Goal: Task Accomplishment & Management: Manage account settings

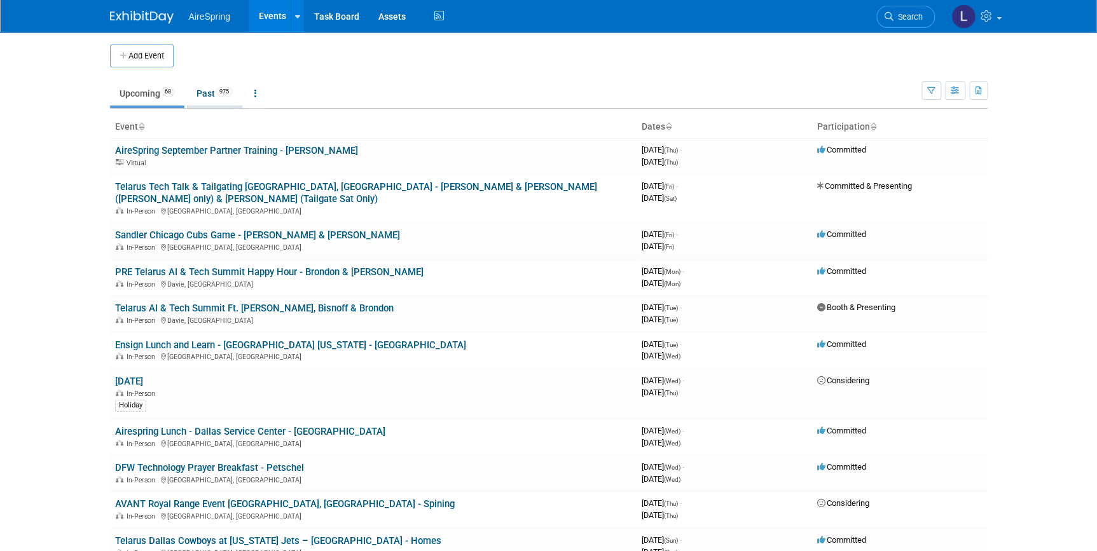
click at [209, 100] on link "Past 975" at bounding box center [214, 93] width 55 height 24
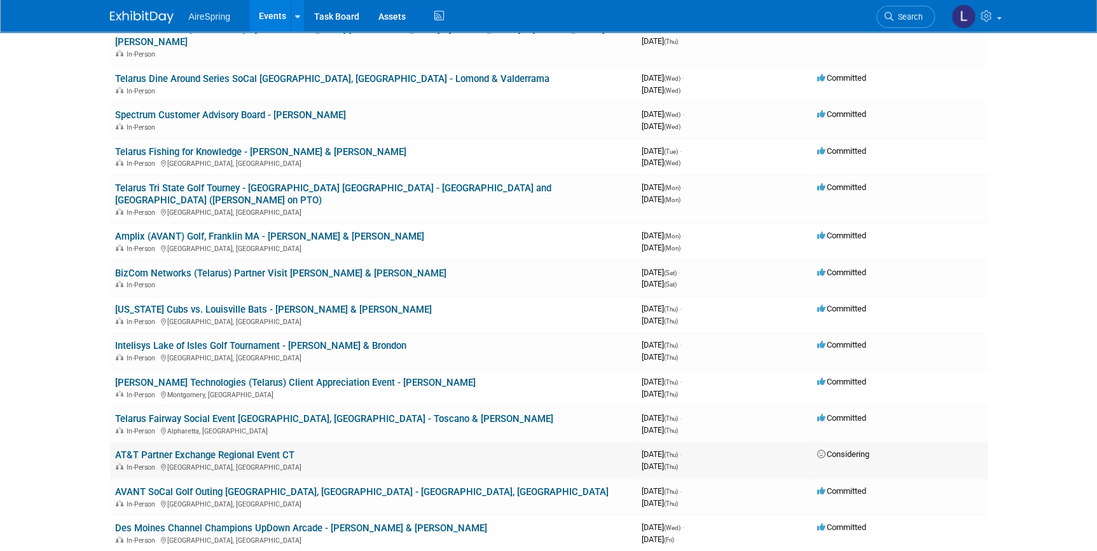
scroll to position [3641, 0]
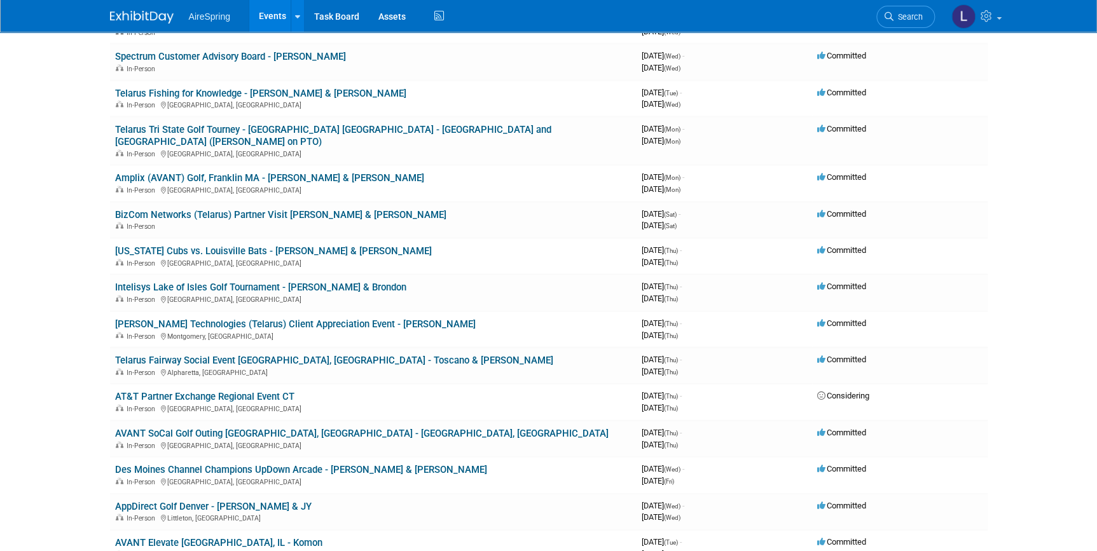
click at [263, 319] on link "[PERSON_NAME] Technologies (Telarus) Client Appreciation Event - [PERSON_NAME]" at bounding box center [295, 324] width 360 height 11
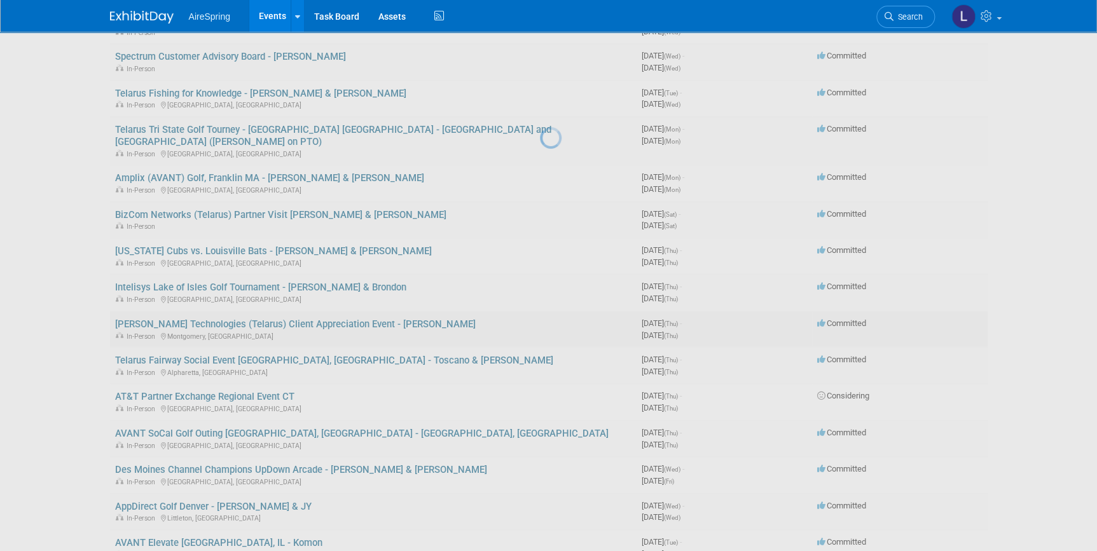
click at [540, 212] on div at bounding box center [549, 275] width 18 height 551
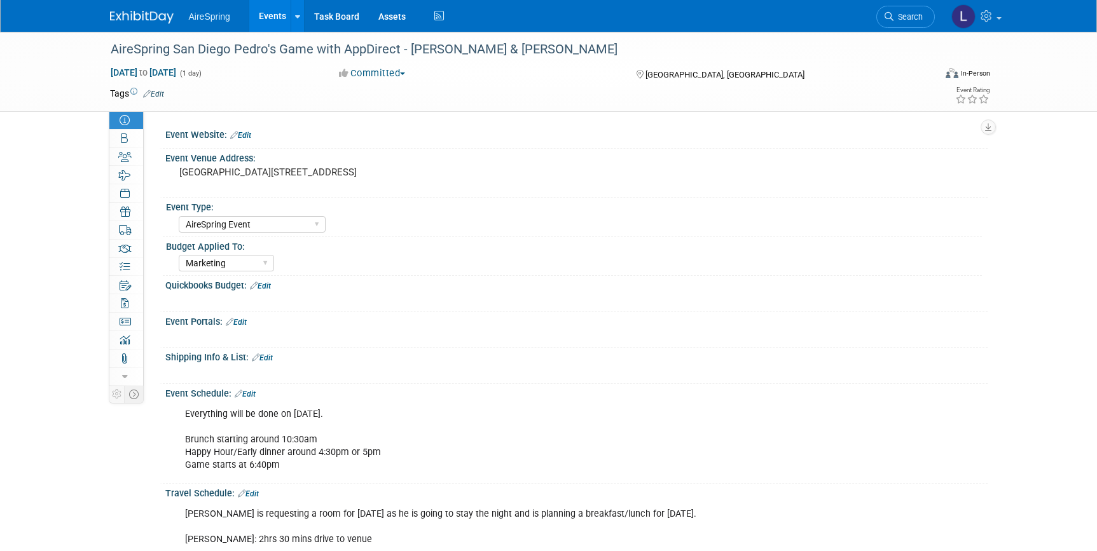
select select "AireSpring Event"
select select "Marketing"
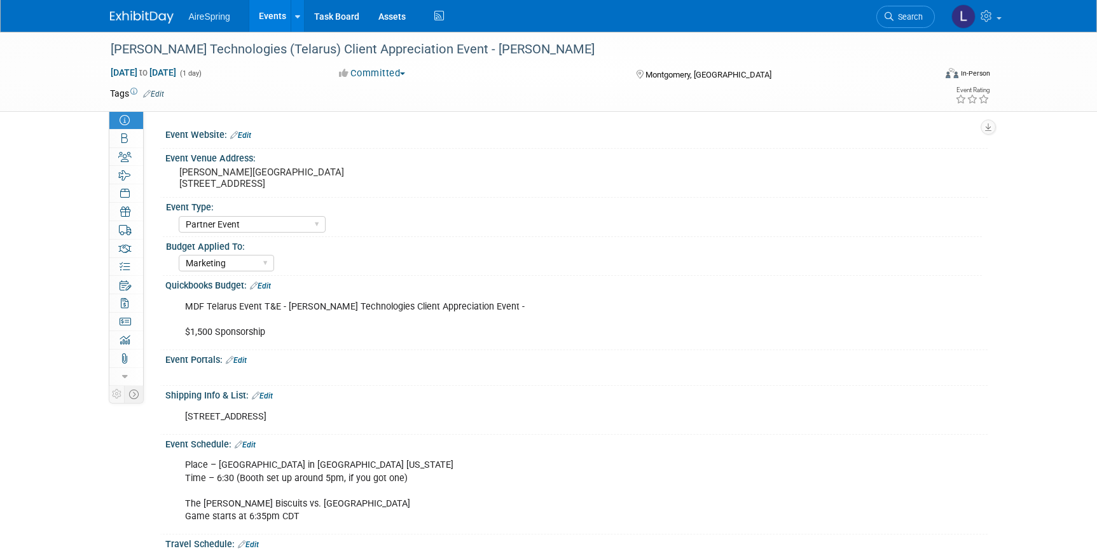
select select "Partner Event"
select select "Marketing"
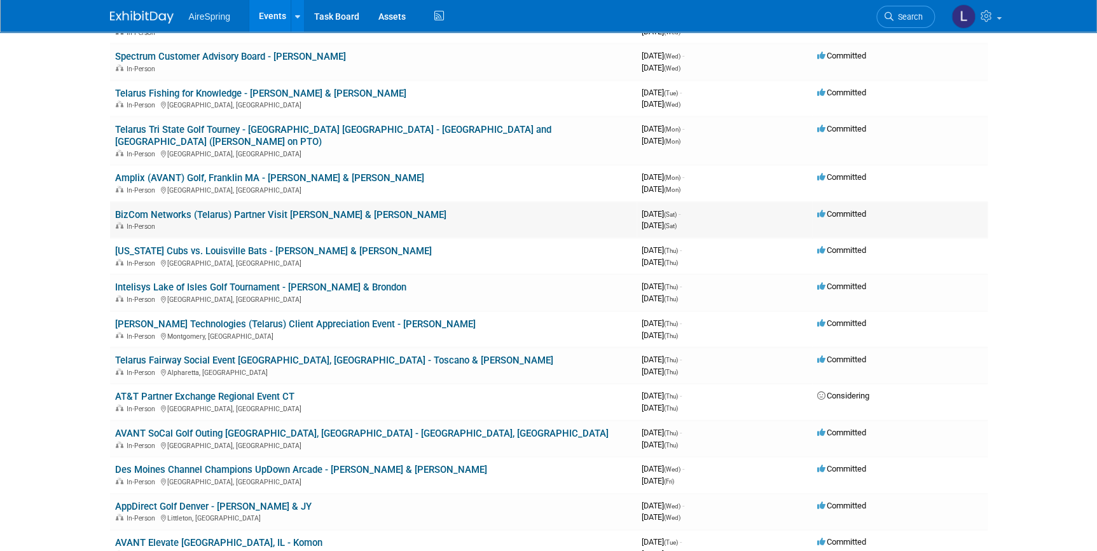
click at [312, 209] on link "BizCom Networks (Telarus) Partner Visit [PERSON_NAME] & [PERSON_NAME]" at bounding box center [280, 214] width 331 height 11
click at [0, 0] on div at bounding box center [0, 0] width 0 height 0
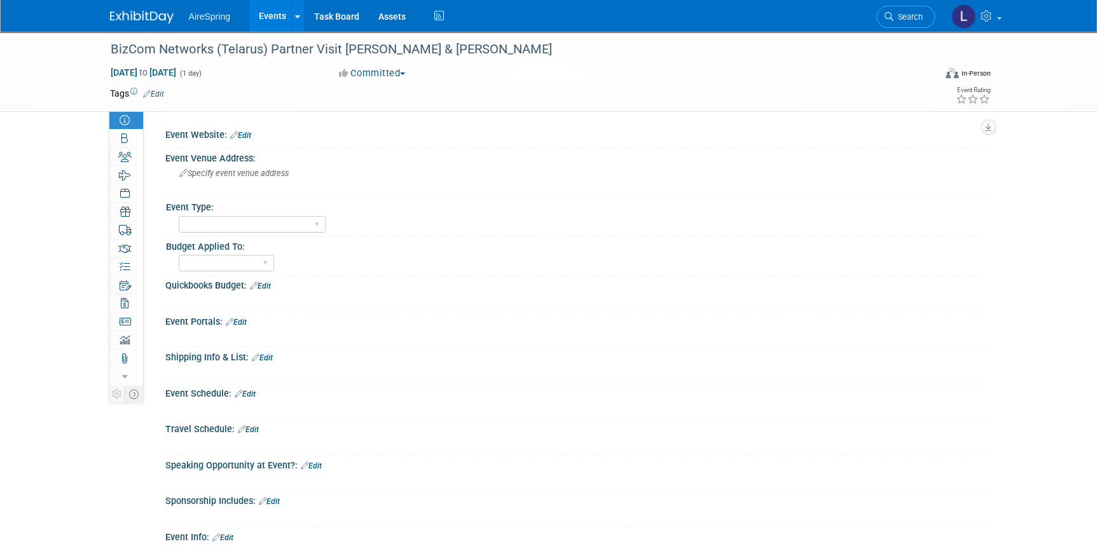
click at [149, 20] on img at bounding box center [142, 17] width 64 height 13
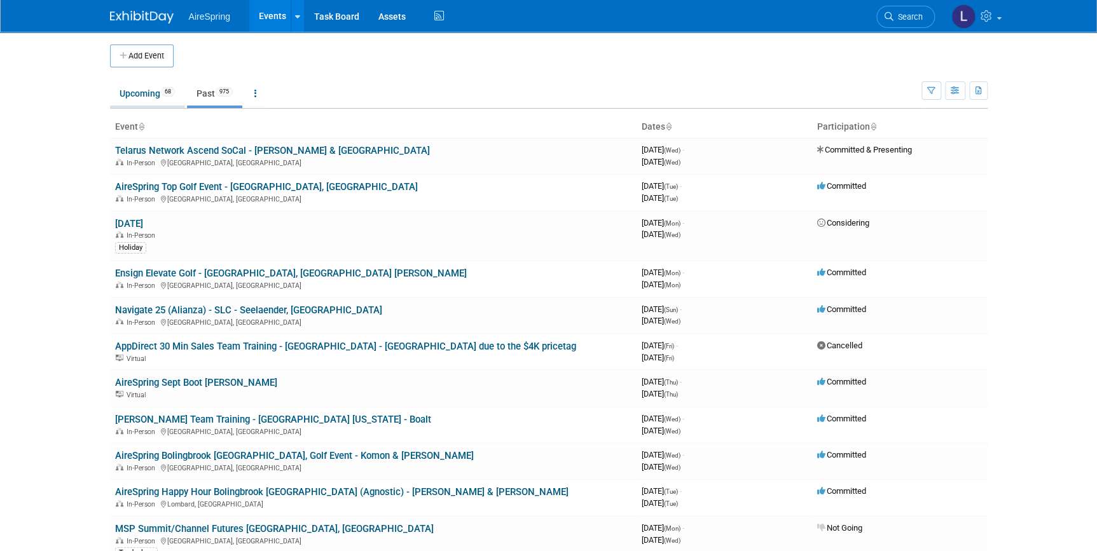
click at [136, 90] on link "Upcoming 68" at bounding box center [147, 93] width 74 height 24
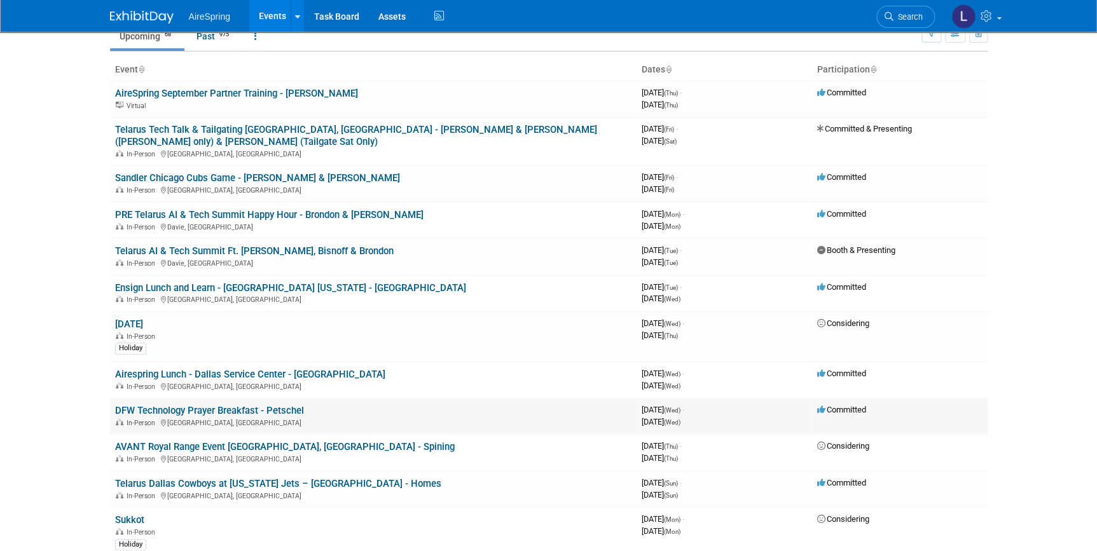
scroll to position [115, 0]
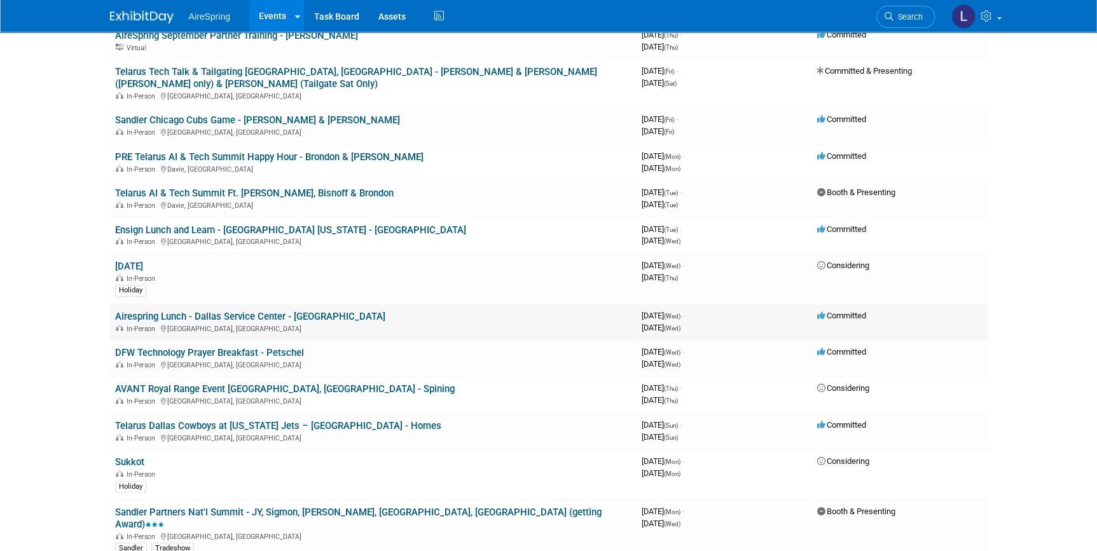
click at [259, 311] on link "Airespring Lunch - Dallas Service Center - [GEOGRAPHIC_DATA]" at bounding box center [250, 316] width 270 height 11
click at [206, 311] on link "Airespring Lunch - Dallas Service Center - Lomond" at bounding box center [250, 316] width 270 height 11
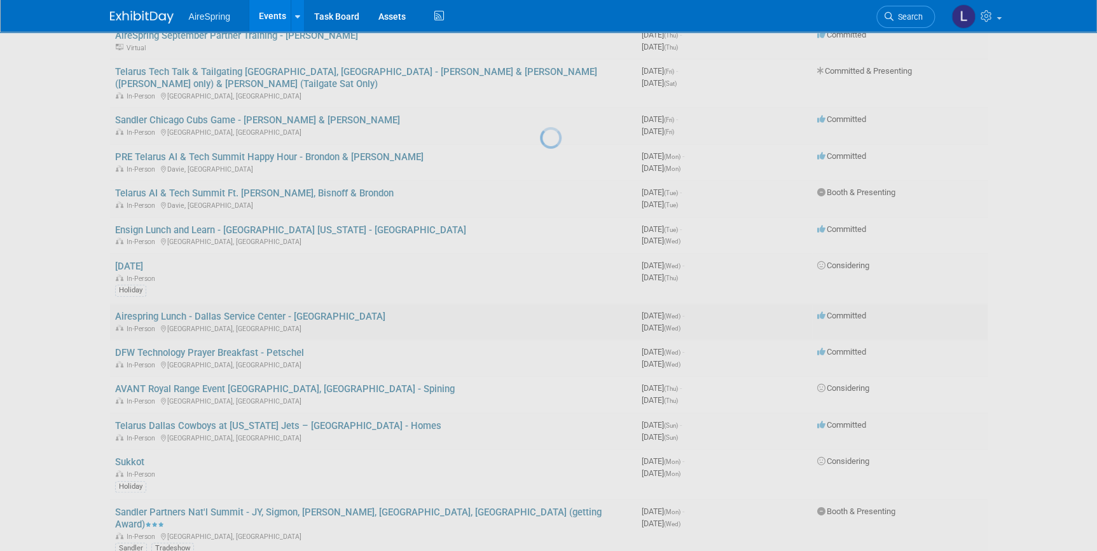
click at [540, 305] on div at bounding box center [549, 275] width 18 height 551
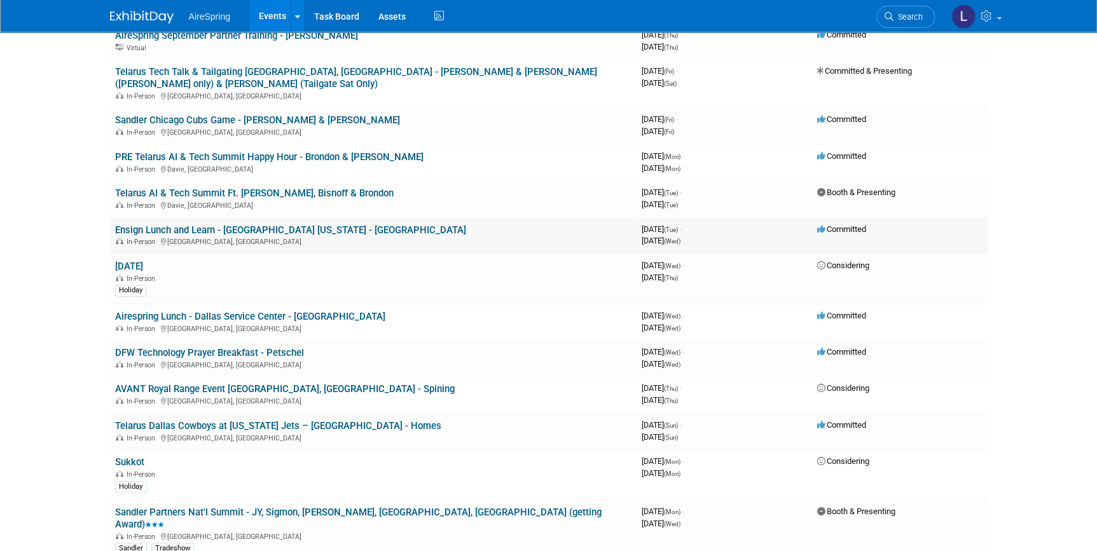
click at [203, 224] on link "Ensign Lunch and Learn - Dallas Texas - Lomond" at bounding box center [290, 229] width 351 height 11
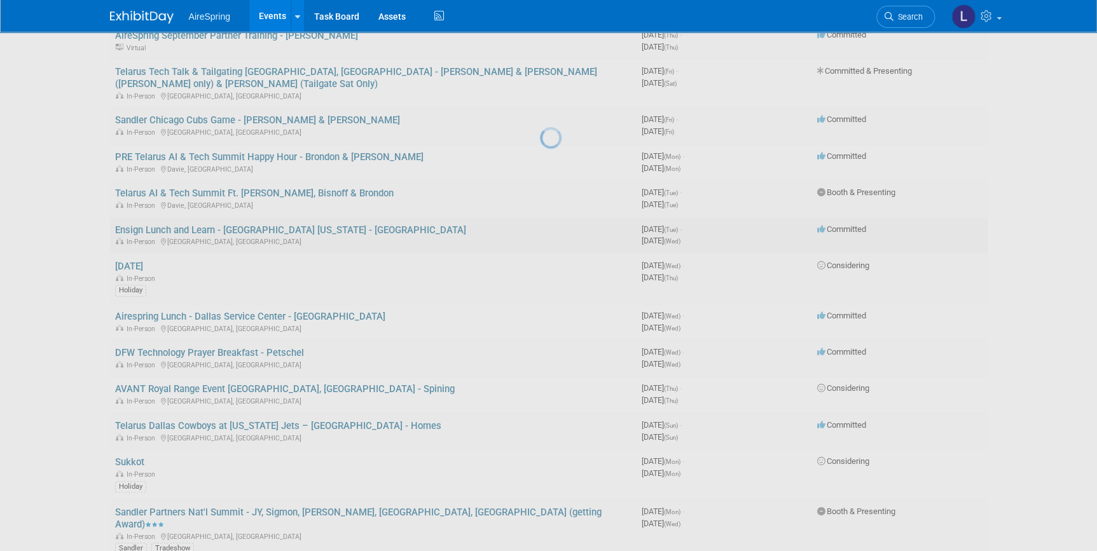
click at [540, 214] on div at bounding box center [549, 275] width 18 height 551
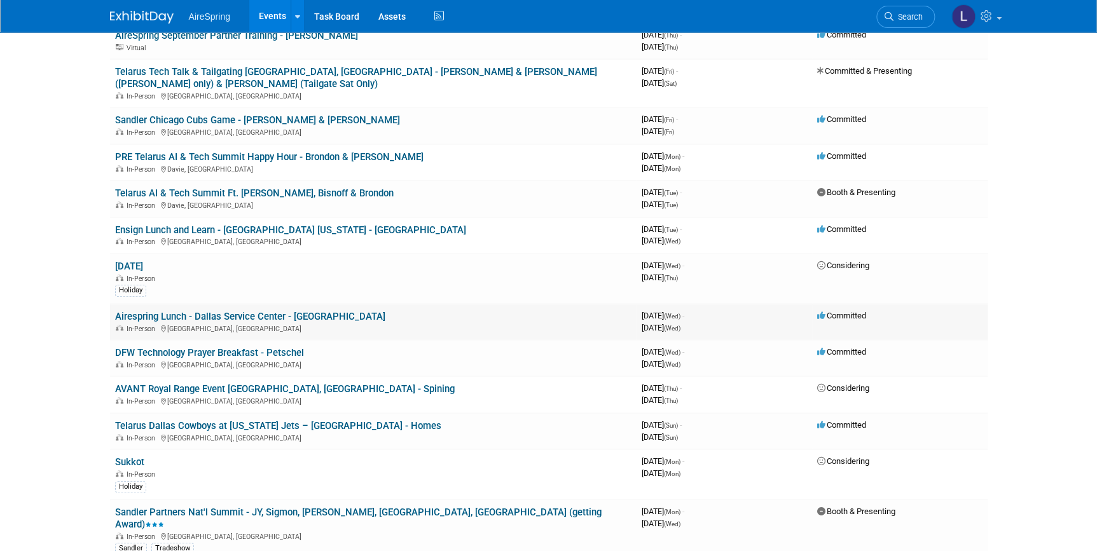
click at [205, 311] on link "Airespring Lunch - Dallas Service Center - Lomond" at bounding box center [250, 316] width 270 height 11
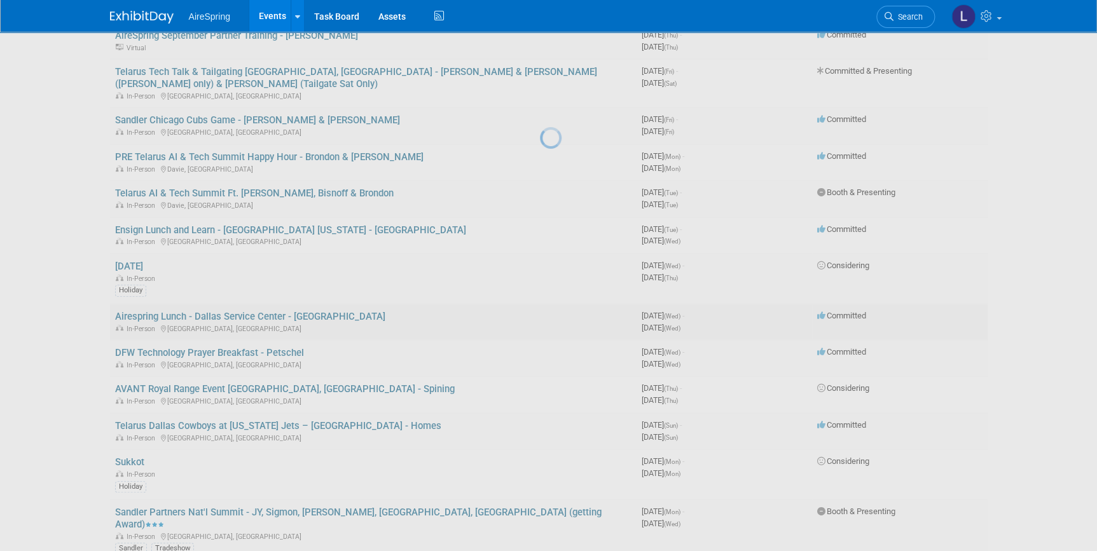
click at [540, 305] on div at bounding box center [549, 275] width 18 height 551
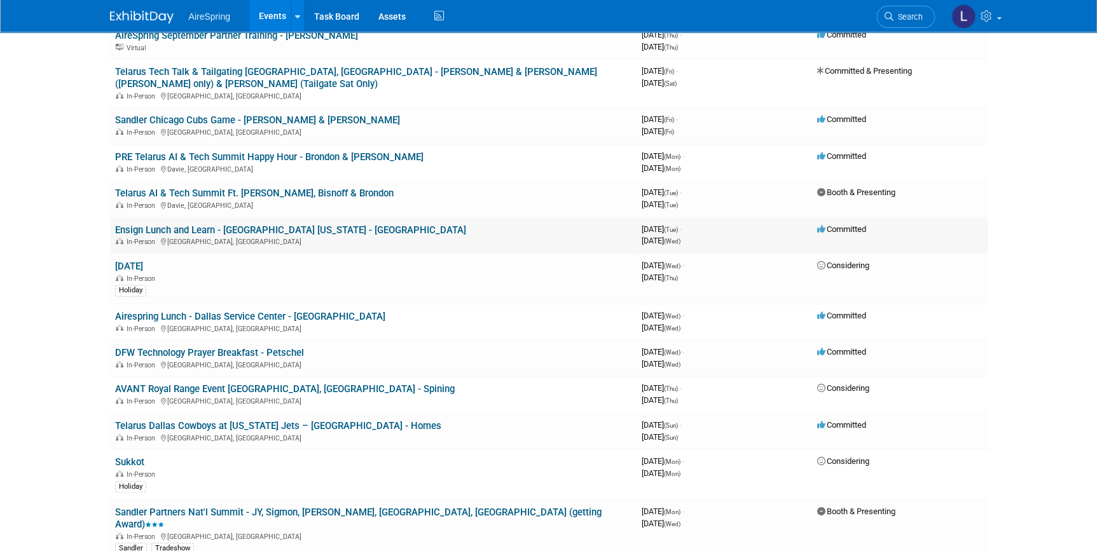
click at [273, 224] on link "Ensign Lunch and Learn - Dallas Texas - Lomond" at bounding box center [290, 229] width 351 height 11
click at [254, 311] on link "Airespring Lunch - Dallas Service Center - Lomond" at bounding box center [250, 316] width 270 height 11
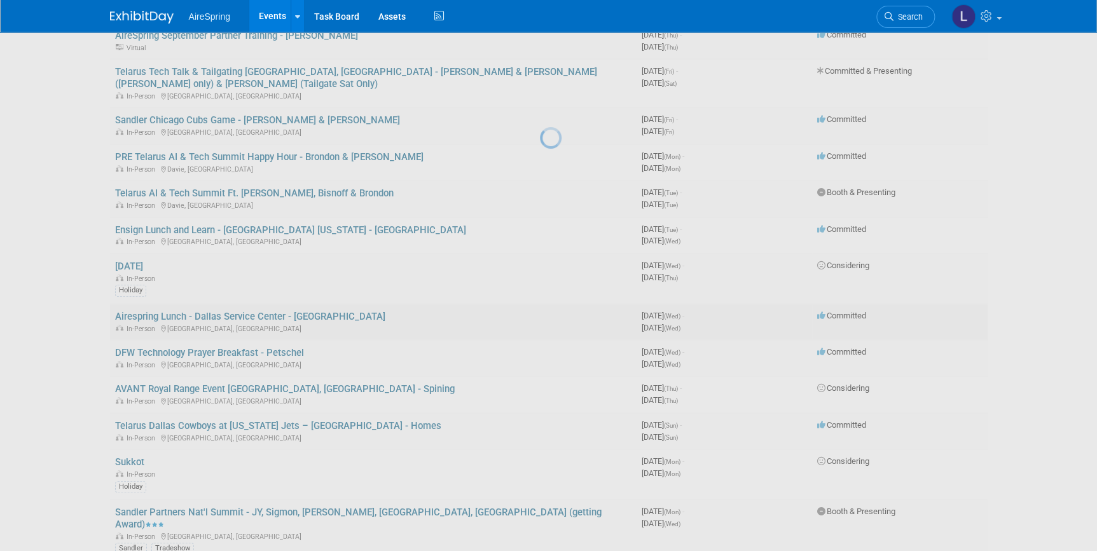
click at [540, 301] on div at bounding box center [549, 275] width 18 height 551
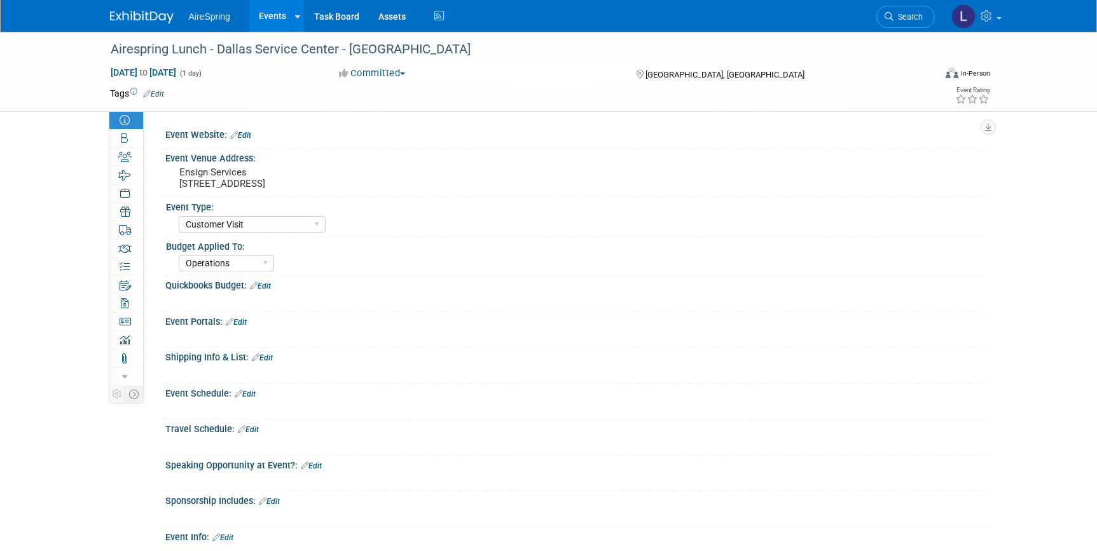
select select "Customer Visit"
select select "Operations"
select select "Customer Visit"
select select "Operations"
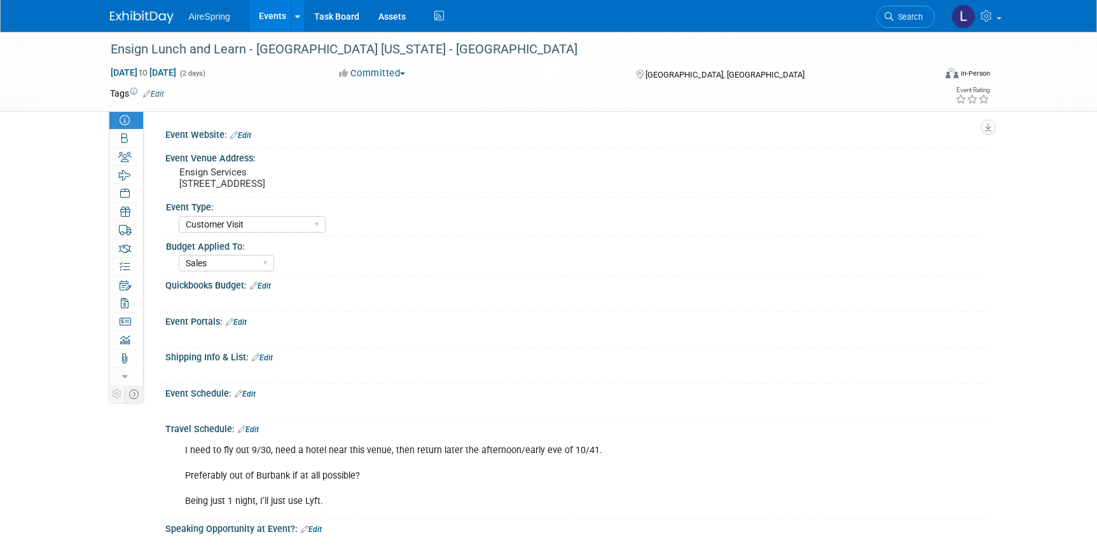
select select "Customer Visit"
select select "Sales"
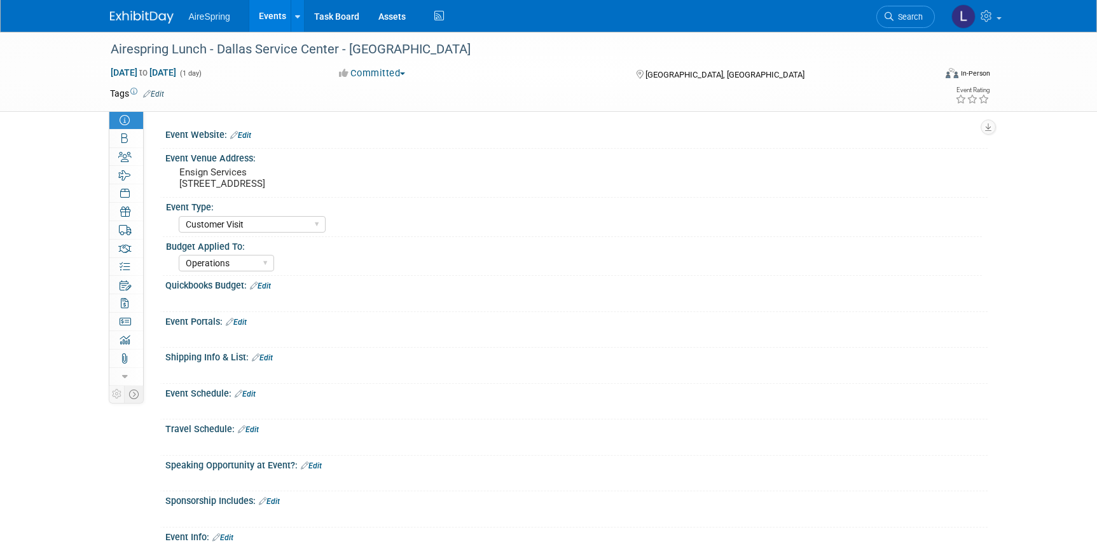
select select "Customer Visit"
select select "Operations"
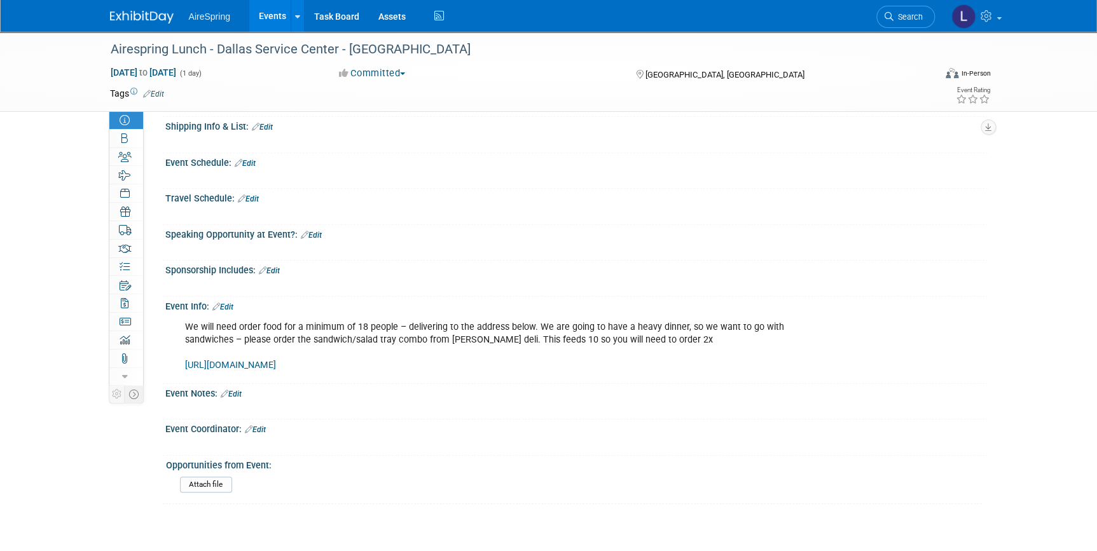
scroll to position [289, 0]
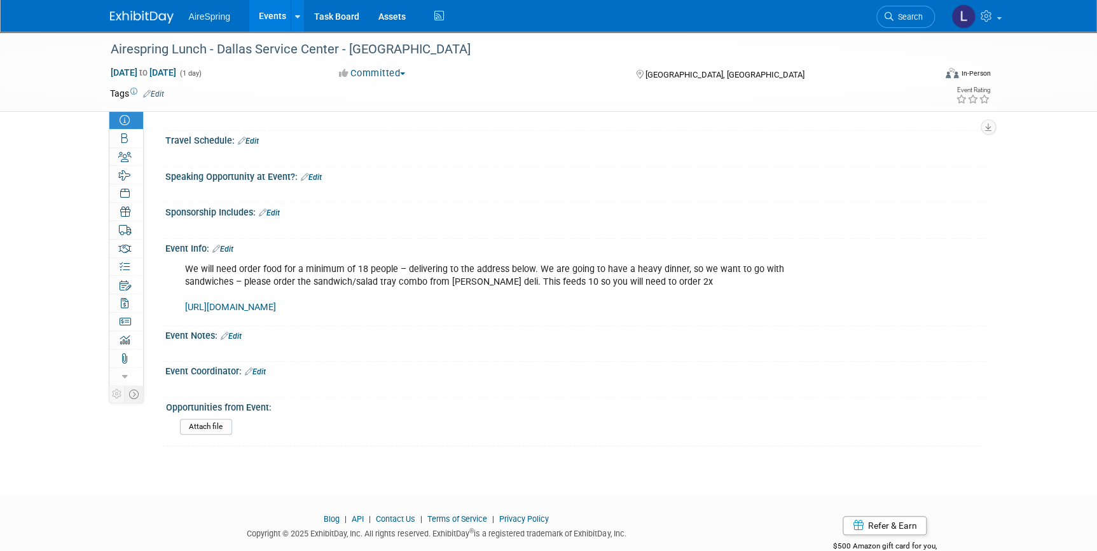
drag, startPoint x: 450, startPoint y: 317, endPoint x: 170, endPoint y: 278, distance: 283.1
click at [170, 278] on div "We will need order food for a minimum of 18 people – delivering to the address …" at bounding box center [576, 288] width 822 height 68
copy div "We will need order food for a minimum of 18 people – delivering to the address …"
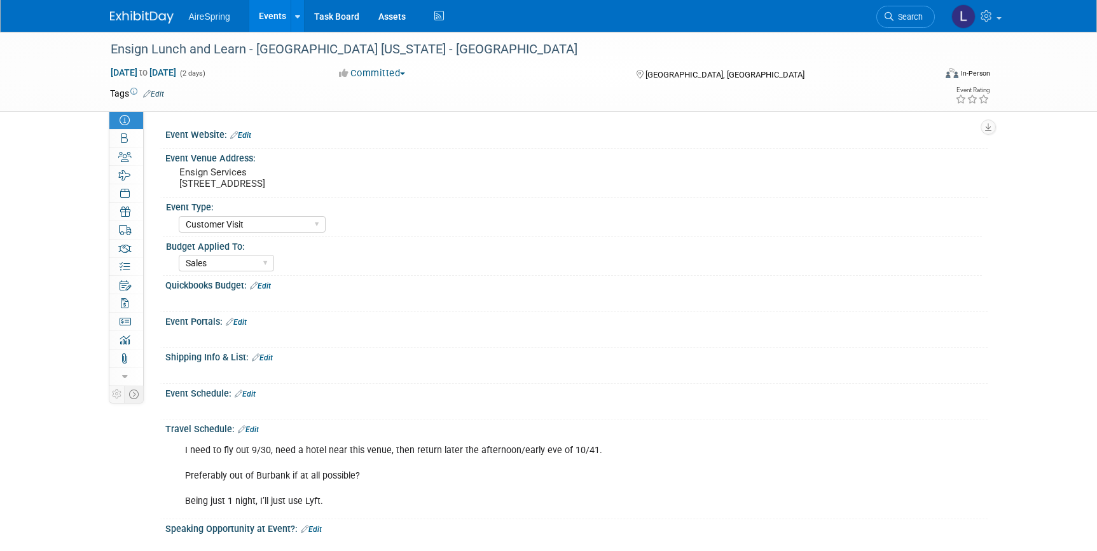
select select "Customer Visit"
select select "Sales"
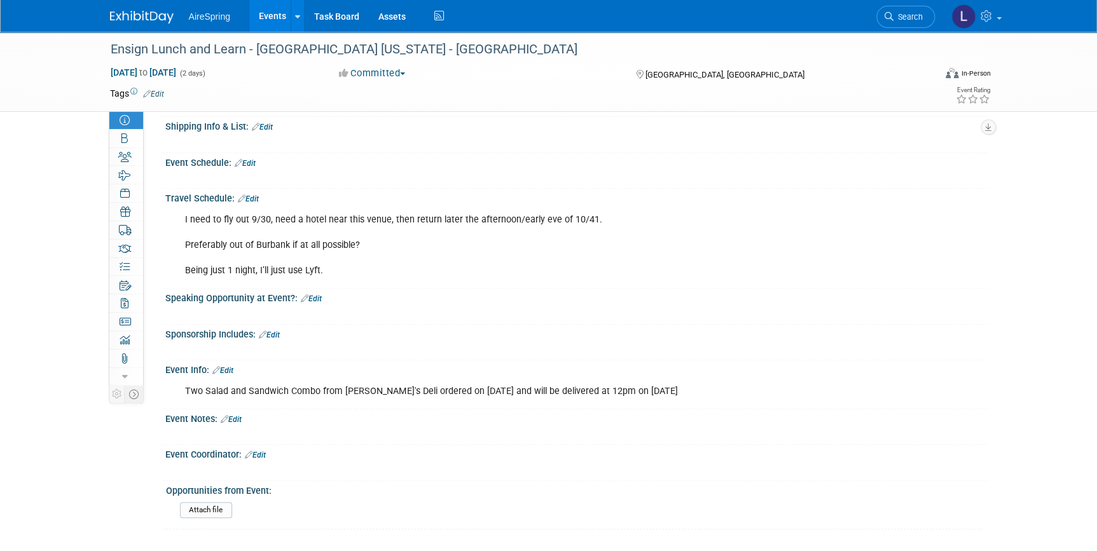
scroll to position [343, 0]
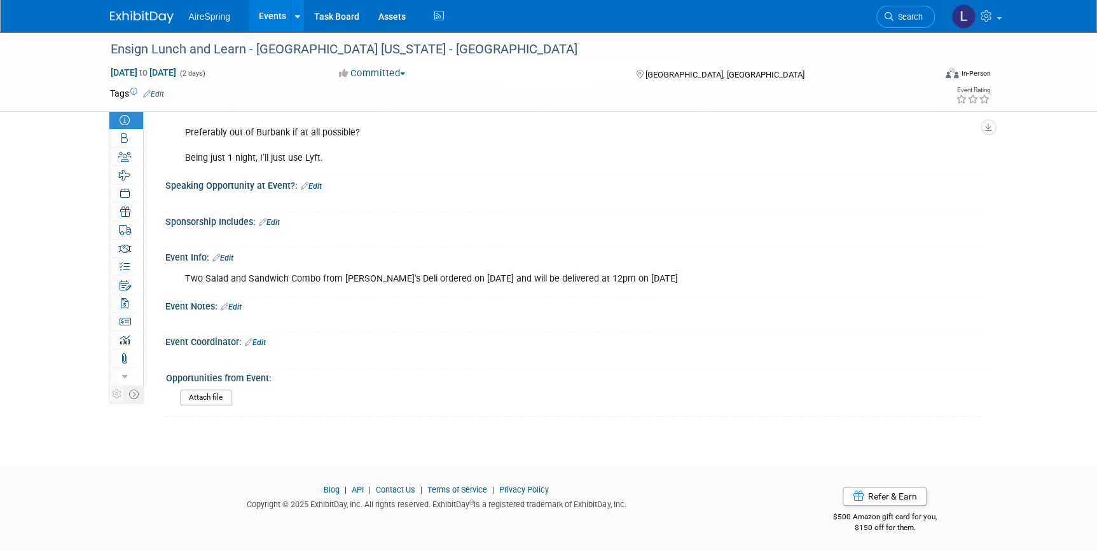
click at [232, 255] on link "Edit" at bounding box center [222, 258] width 21 height 9
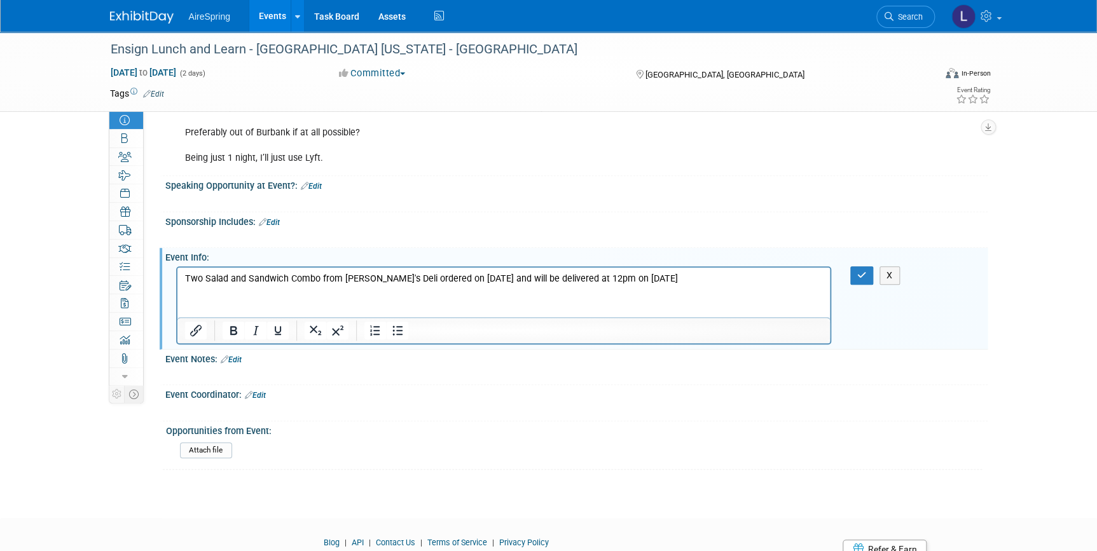
scroll to position [0, 0]
click at [689, 270] on html "Two Salad and Sandwich Combo from Jason's Deli ordered on Sept. 19th and will b…" at bounding box center [503, 276] width 652 height 18
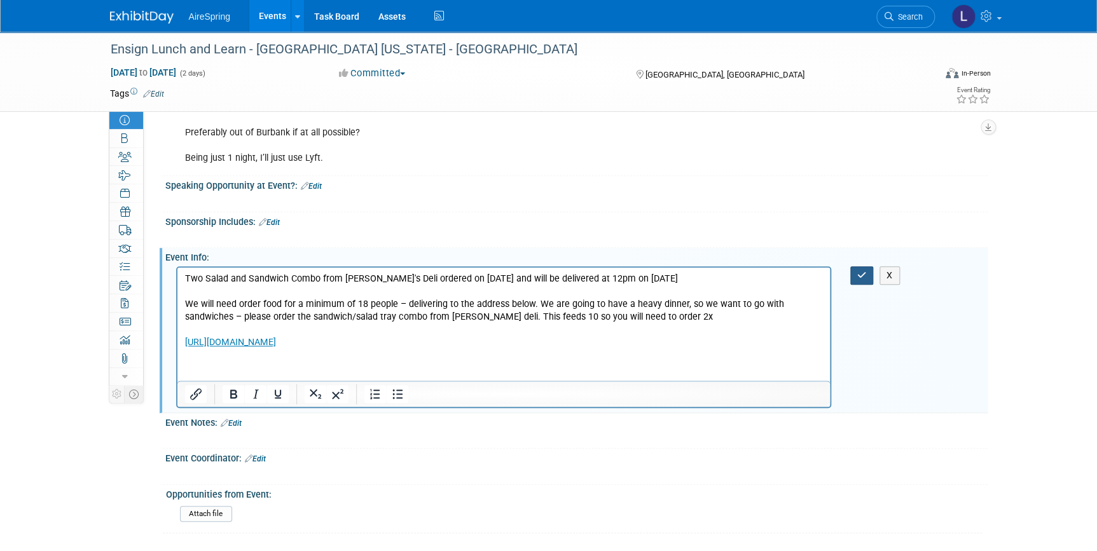
drag, startPoint x: 864, startPoint y: 267, endPoint x: 682, endPoint y: 202, distance: 193.3
click at [863, 267] on button "button" at bounding box center [862, 275] width 24 height 18
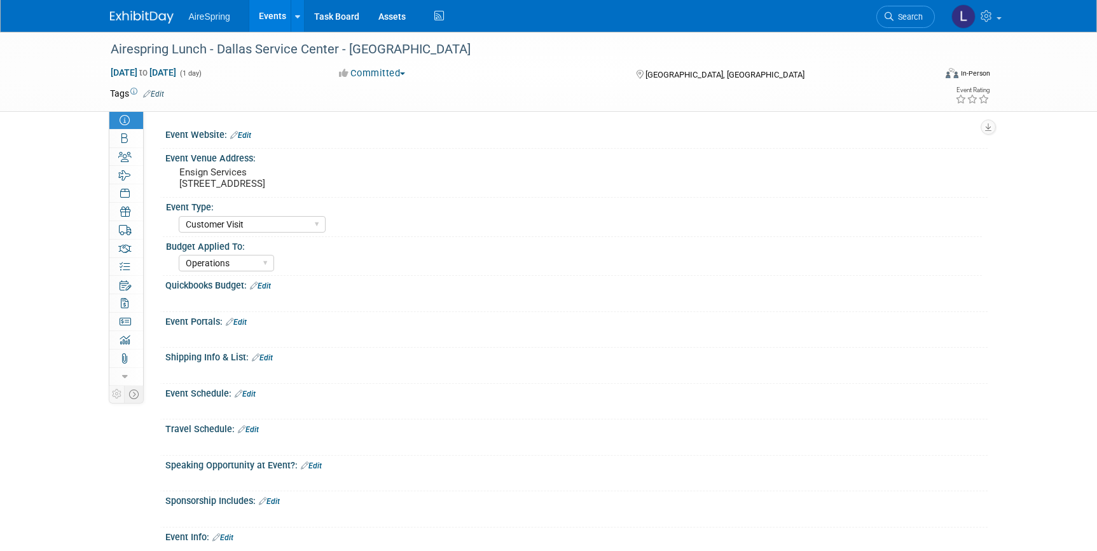
select select "Customer Visit"
select select "Operations"
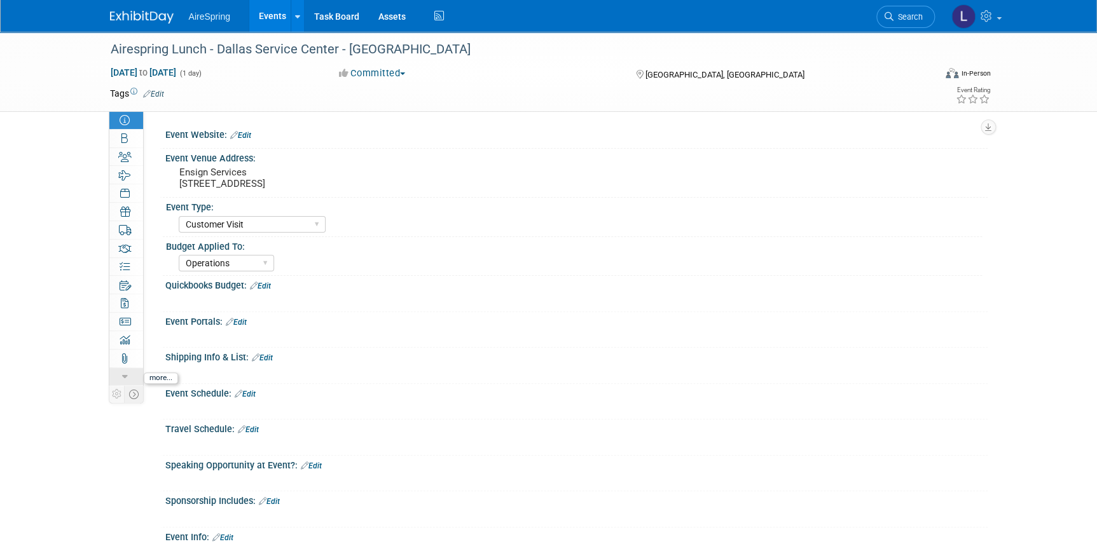
click at [122, 375] on icon at bounding box center [125, 377] width 6 height 9
click at [125, 468] on icon at bounding box center [124, 468] width 9 height 10
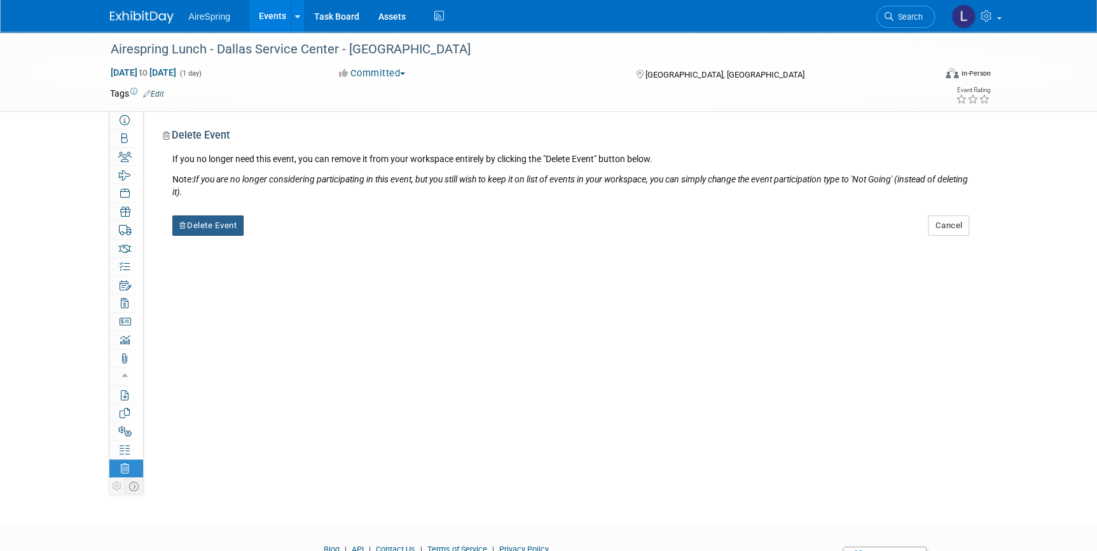
click at [200, 222] on button "Delete Event" at bounding box center [208, 226] width 72 height 20
click at [276, 236] on icon at bounding box center [279, 236] width 8 height 7
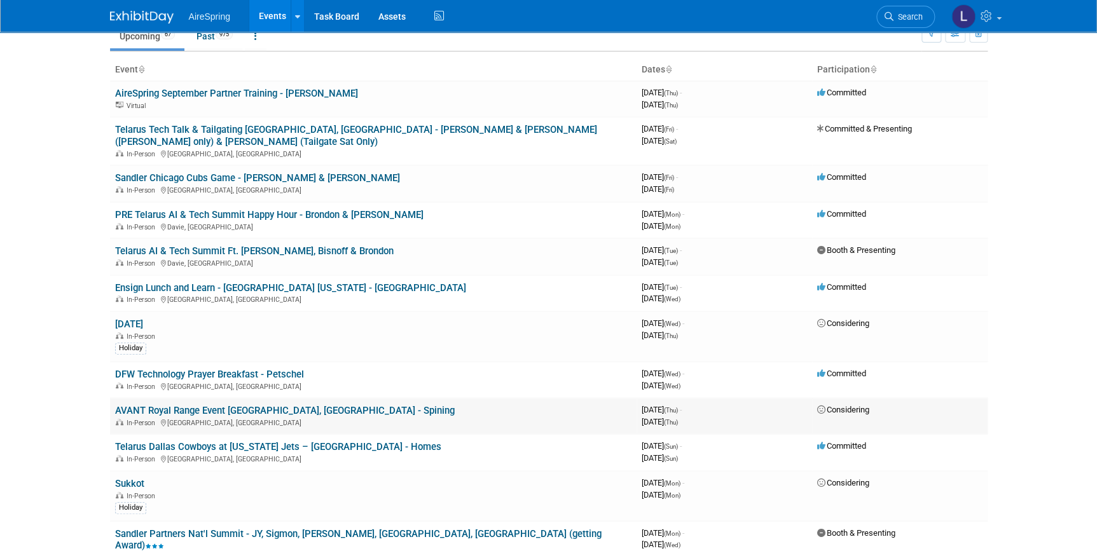
scroll to position [115, 0]
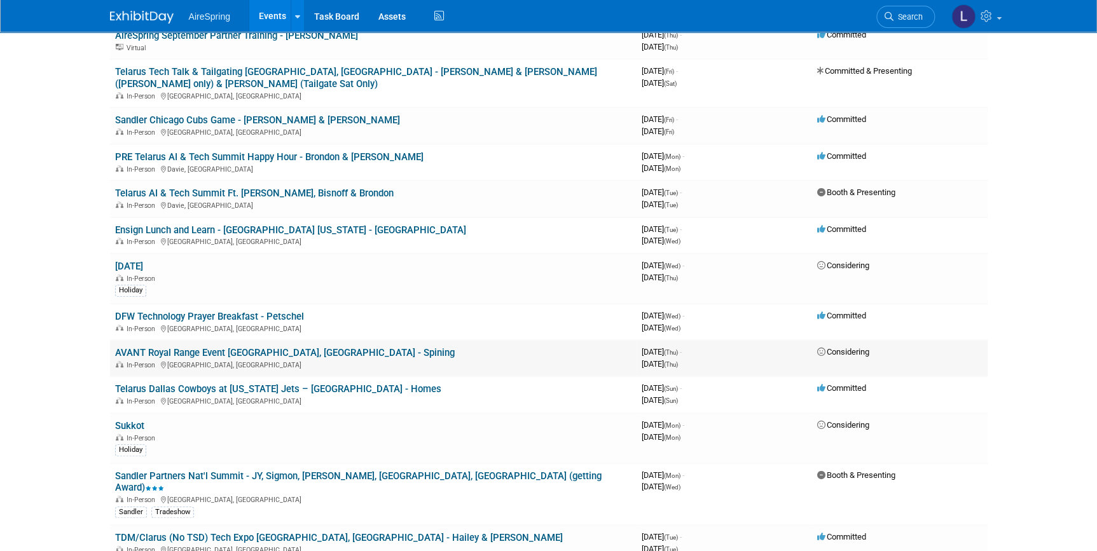
click at [259, 347] on link "AVANT Royal Range Event [GEOGRAPHIC_DATA], [GEOGRAPHIC_DATA] - Spining" at bounding box center [285, 352] width 340 height 11
click at [296, 383] on link "Telarus Dallas Cowboys at [US_STATE] Jets – [GEOGRAPHIC_DATA] - Homes" at bounding box center [278, 388] width 326 height 11
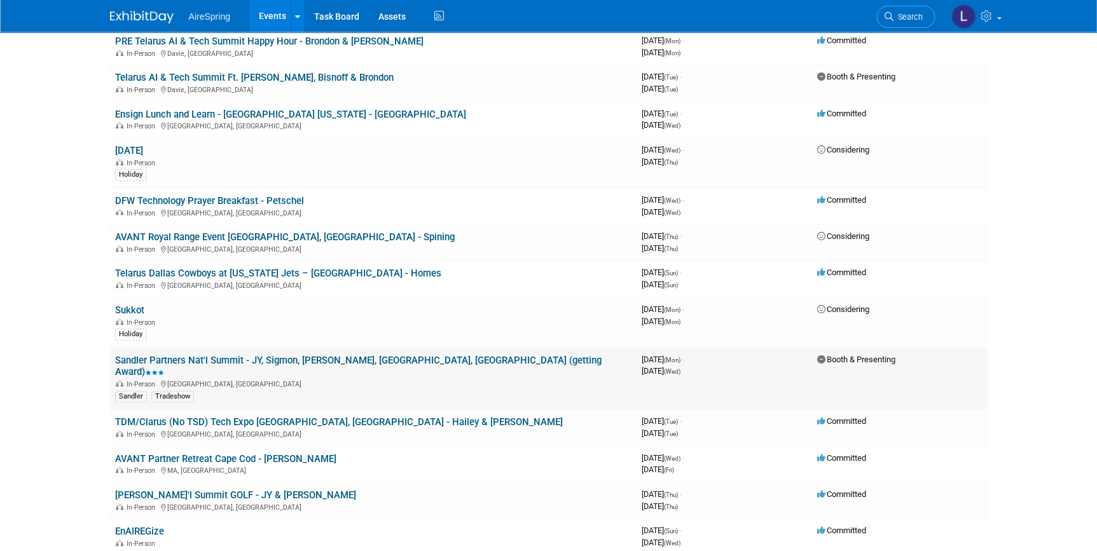
scroll to position [289, 0]
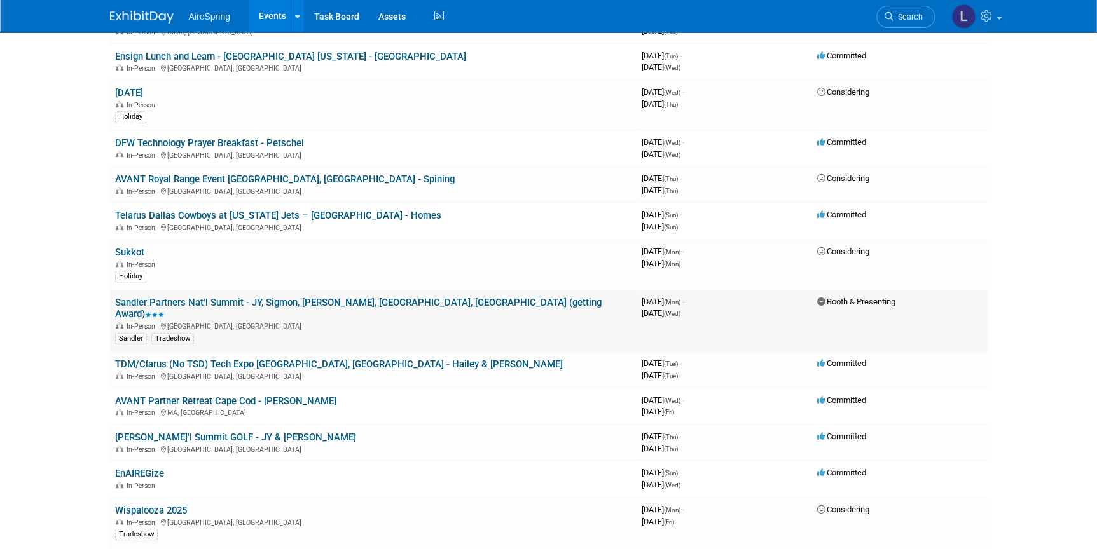
click at [227, 297] on link "Sandler Partners Nat'l Summit - JY, Sigmon, [PERSON_NAME], [GEOGRAPHIC_DATA], […" at bounding box center [358, 309] width 486 height 24
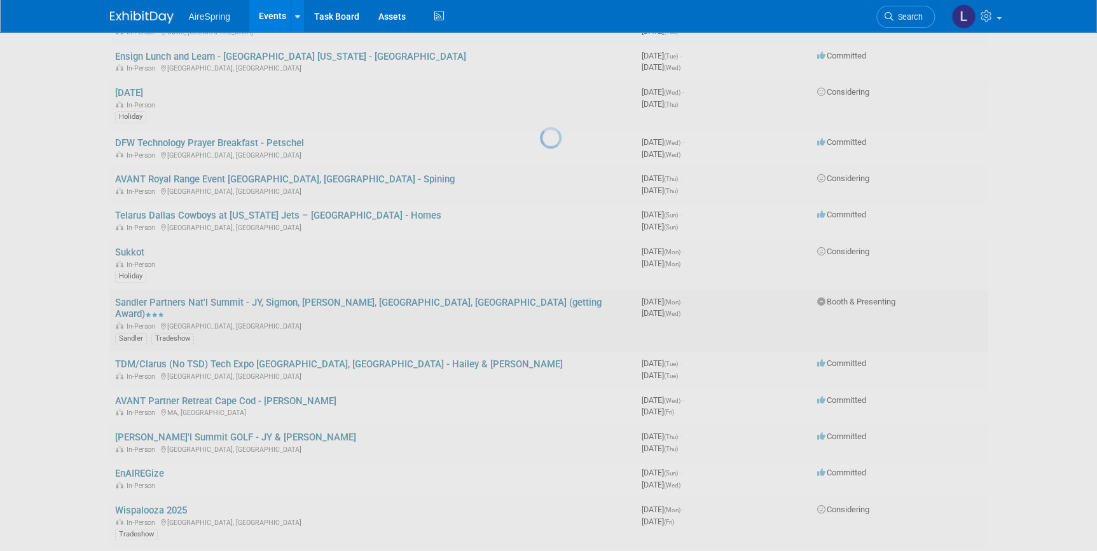
click at [540, 289] on div at bounding box center [549, 275] width 18 height 551
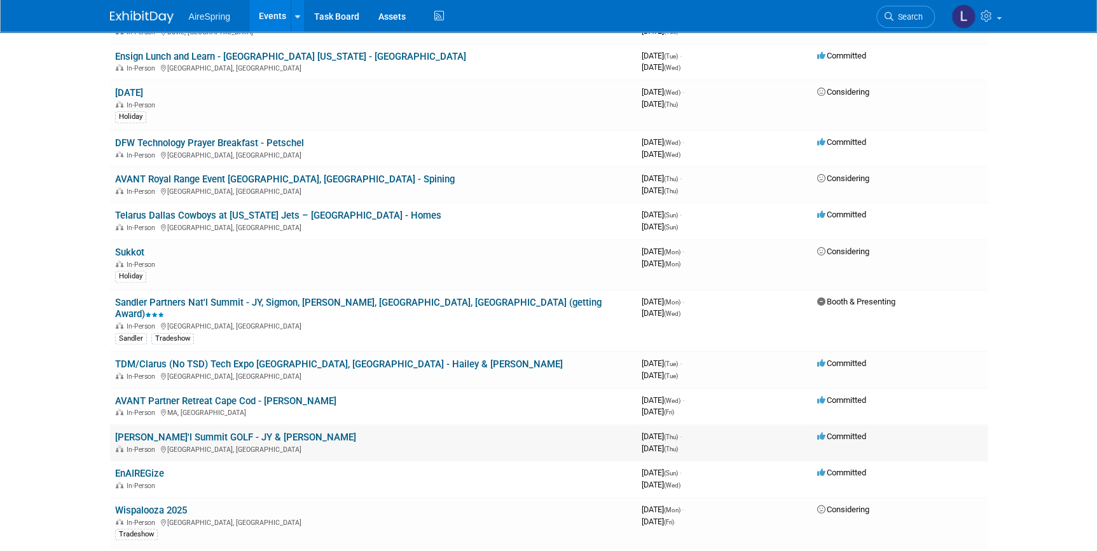
scroll to position [404, 0]
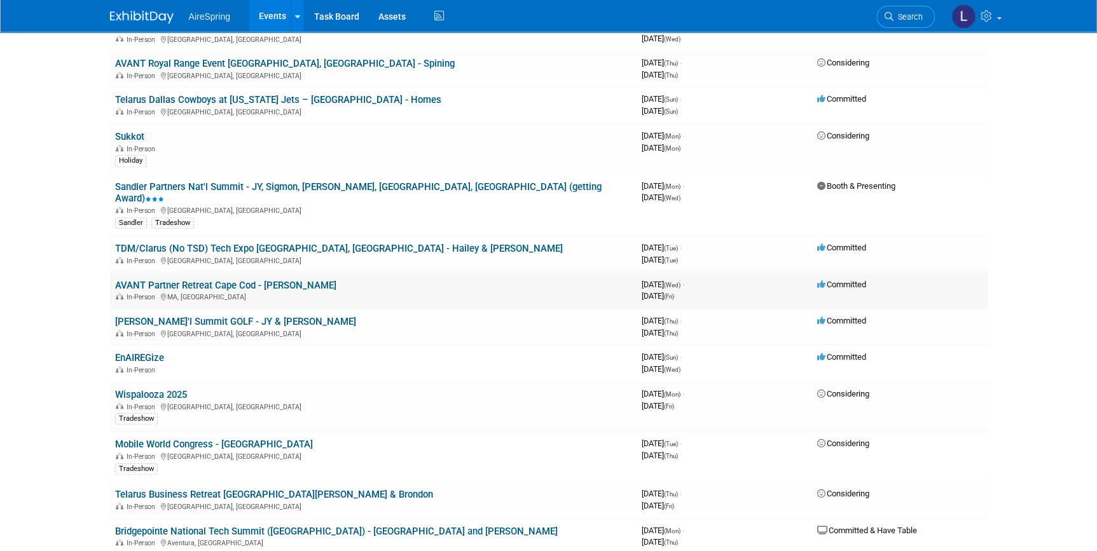
click at [170, 280] on link "AVANT Partner Retreat Cape Cod - [PERSON_NAME]" at bounding box center [225, 285] width 221 height 11
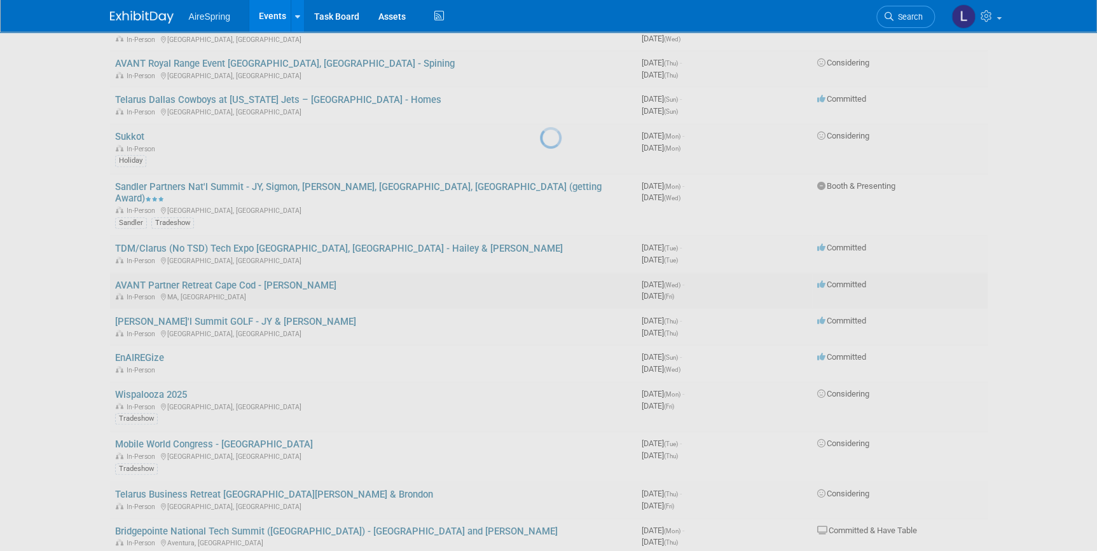
click at [540, 257] on div at bounding box center [549, 275] width 18 height 551
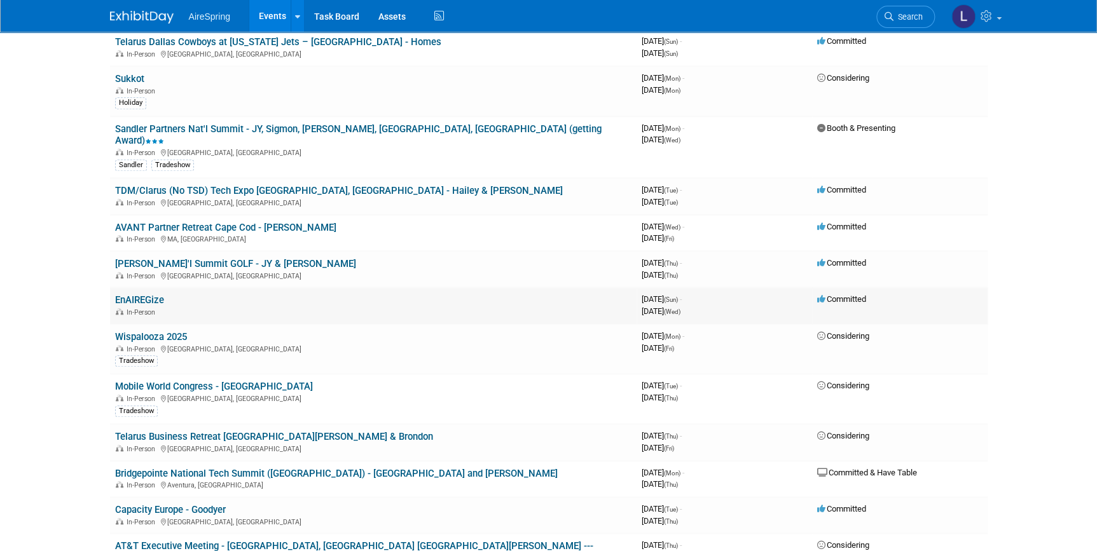
scroll to position [520, 0]
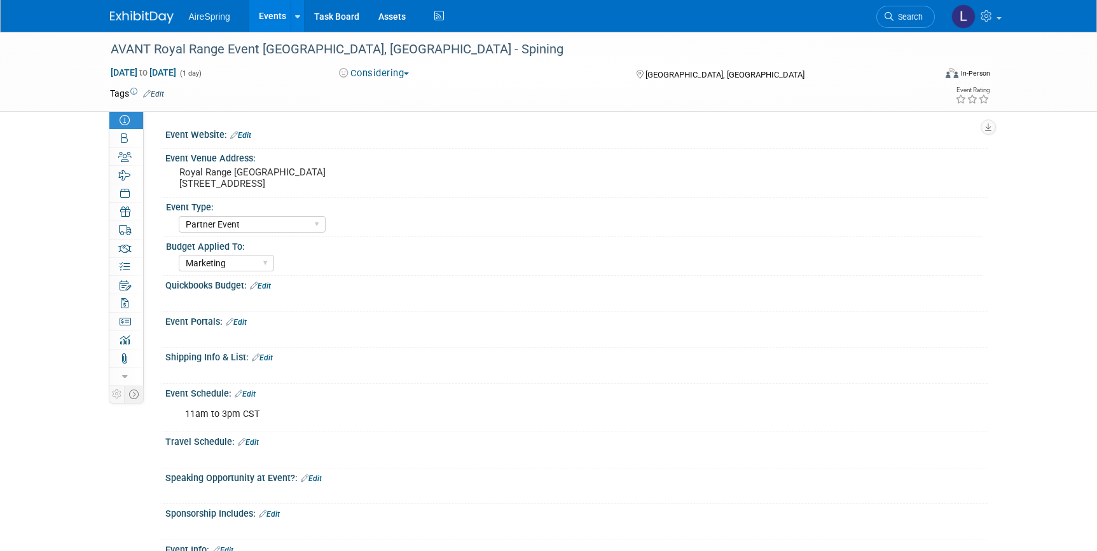
select select "Partner Event"
select select "Marketing"
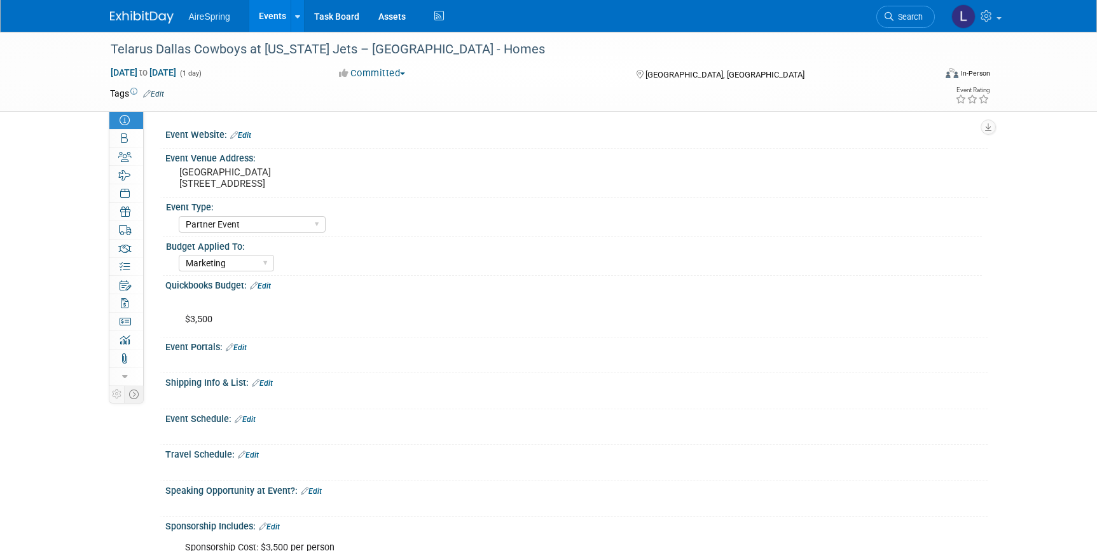
select select "Partner Event"
select select "Marketing"
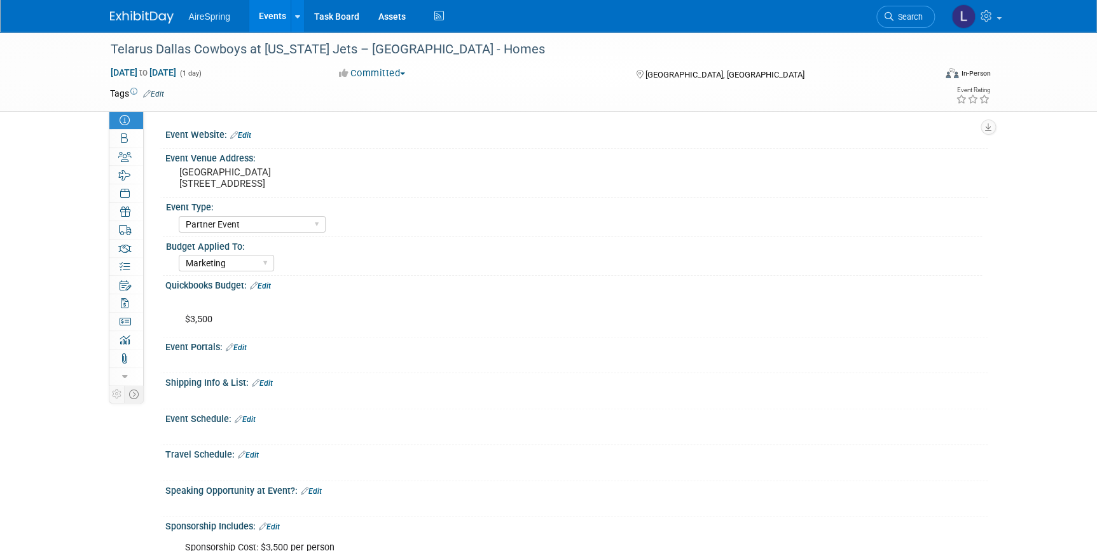
click at [271, 282] on link "Edit" at bounding box center [260, 286] width 21 height 9
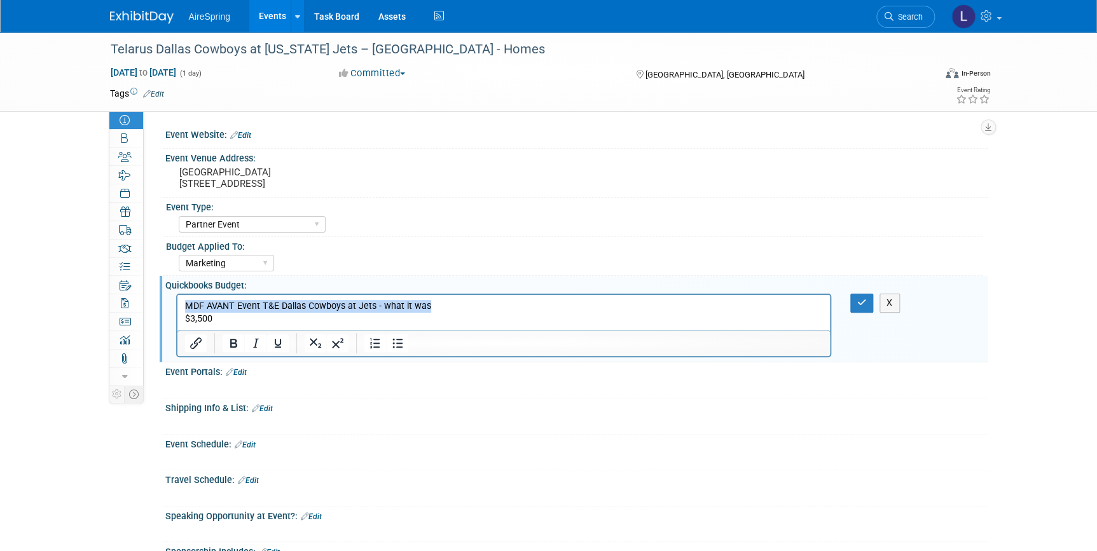
drag, startPoint x: 440, startPoint y: 306, endPoint x: 183, endPoint y: 301, distance: 256.9
click at [184, 301] on body "MDF AVANT Event T&E Dallas Cowboys at Jets - what it was $3,500" at bounding box center [503, 312] width 639 height 25
copy p "MDF AVANT Event T&E Dallas Cowboys at Jets - what it was"
click at [211, 320] on p "MDF AVANT Event T&E Dallas Cowboys at Jets - what it was $3,500" at bounding box center [503, 312] width 638 height 25
click at [184, 318] on p "MDF AVANT Event T&E Dallas Cowboys at Jets - what it was $3,500" at bounding box center [503, 312] width 638 height 25
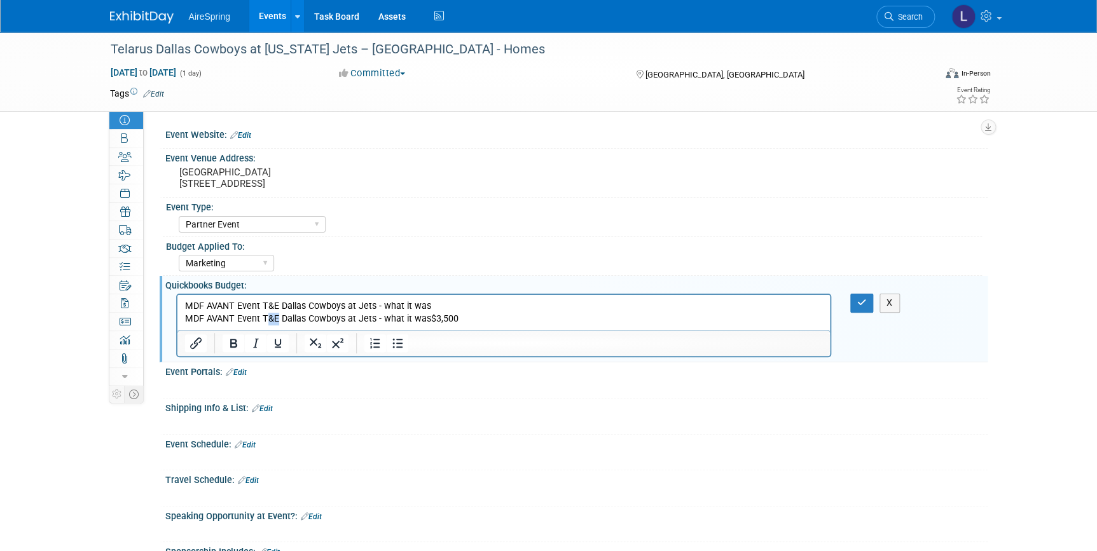
drag, startPoint x: 266, startPoint y: 319, endPoint x: 276, endPoint y: 320, distance: 10.3
click at [276, 320] on p "MDF AVANT Event T&E Dallas Cowboys at Jets - what it was MDF AVANT Event T&E Da…" at bounding box center [503, 312] width 638 height 25
drag, startPoint x: 497, startPoint y: 318, endPoint x: 418, endPoint y: 321, distance: 79.5
click at [418, 321] on p "MDF AVANT Event T&E Dallas Cowboys at Jets - what it was MDF AVANT Event Sponso…" at bounding box center [503, 312] width 638 height 25
click at [443, 322] on p "MDF AVANT Event T&E Dallas Cowboys at Jets - what it was MDF AVANT Event Sponso…" at bounding box center [503, 312] width 638 height 25
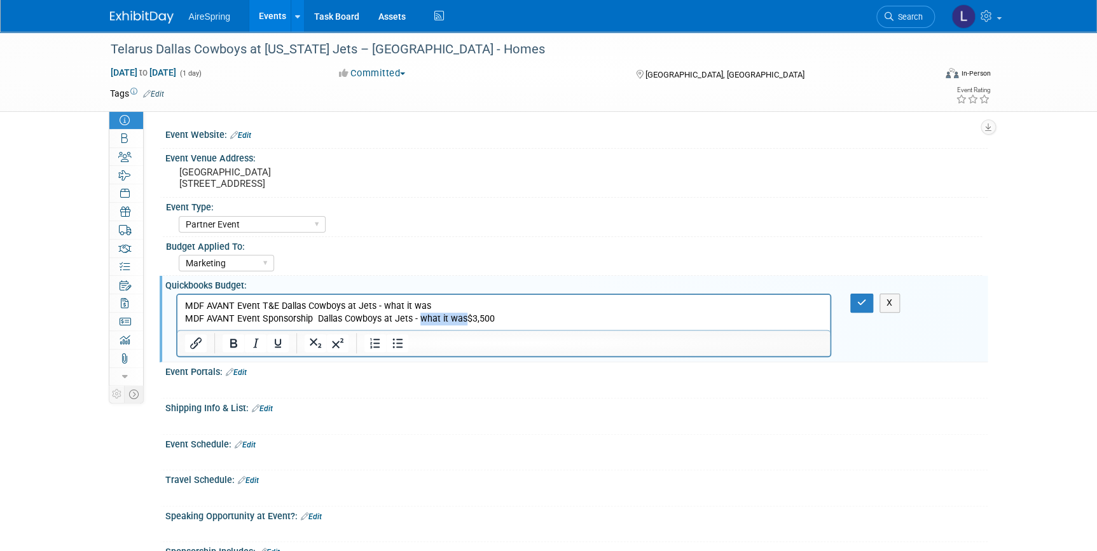
drag, startPoint x: 465, startPoint y: 319, endPoint x: 420, endPoint y: 320, distance: 45.8
click at [420, 320] on p "MDF AVANT Event T&E Dallas Cowboys at Jets - what it was MDF AVANT Event Sponso…" at bounding box center [503, 312] width 638 height 25
click at [865, 301] on icon "button" at bounding box center [862, 302] width 10 height 9
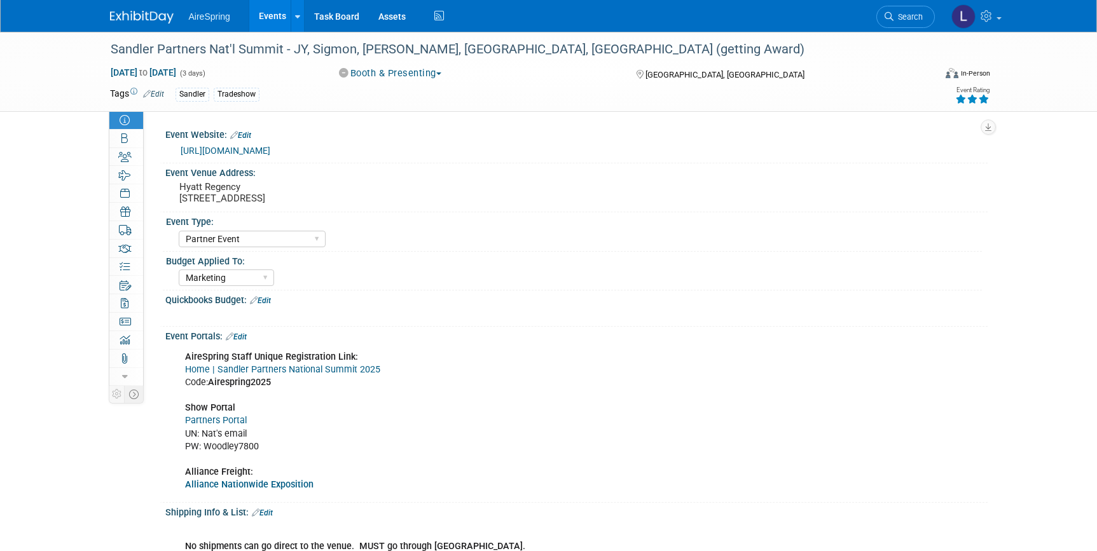
select select "Partner Event"
select select "Marketing"
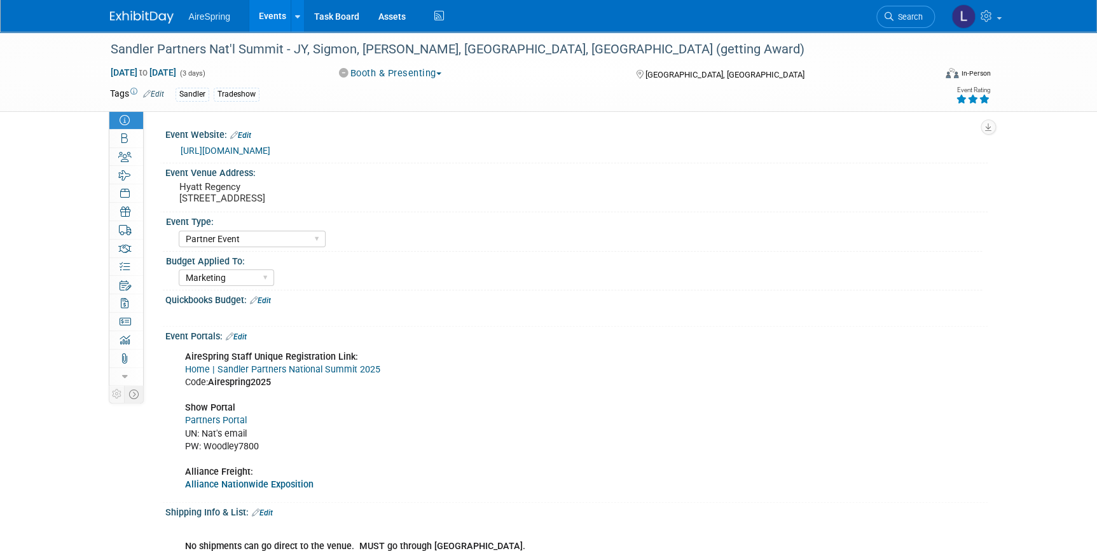
click at [263, 300] on link "Edit" at bounding box center [260, 300] width 21 height 9
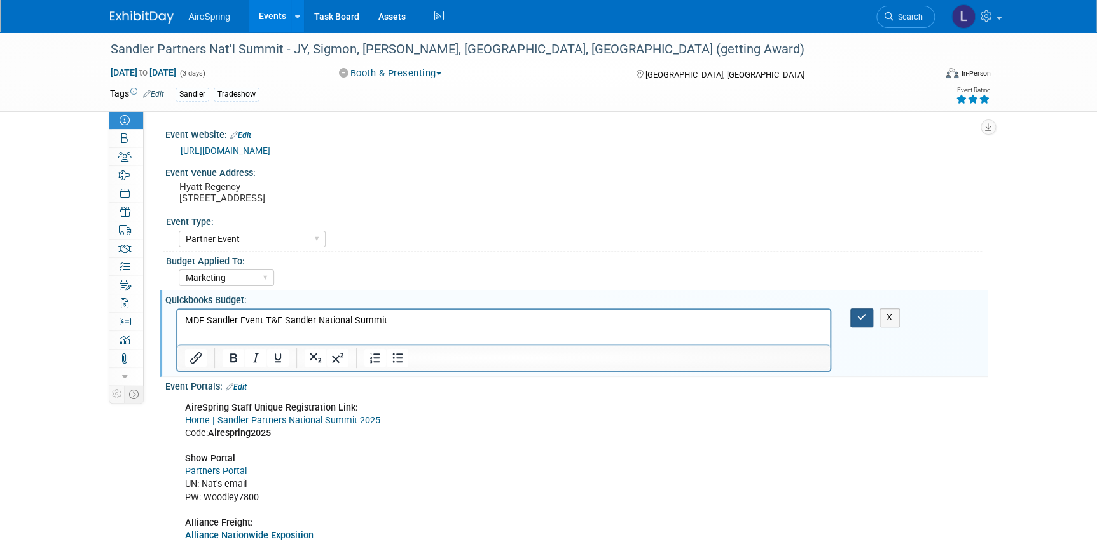
click at [858, 313] on icon "button" at bounding box center [862, 317] width 10 height 9
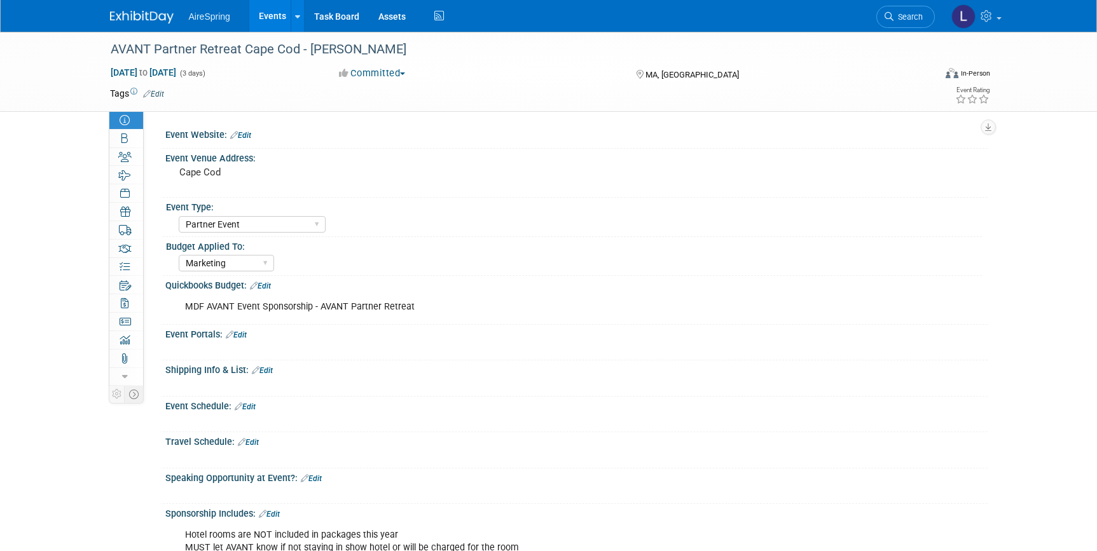
select select "Partner Event"
select select "Marketing"
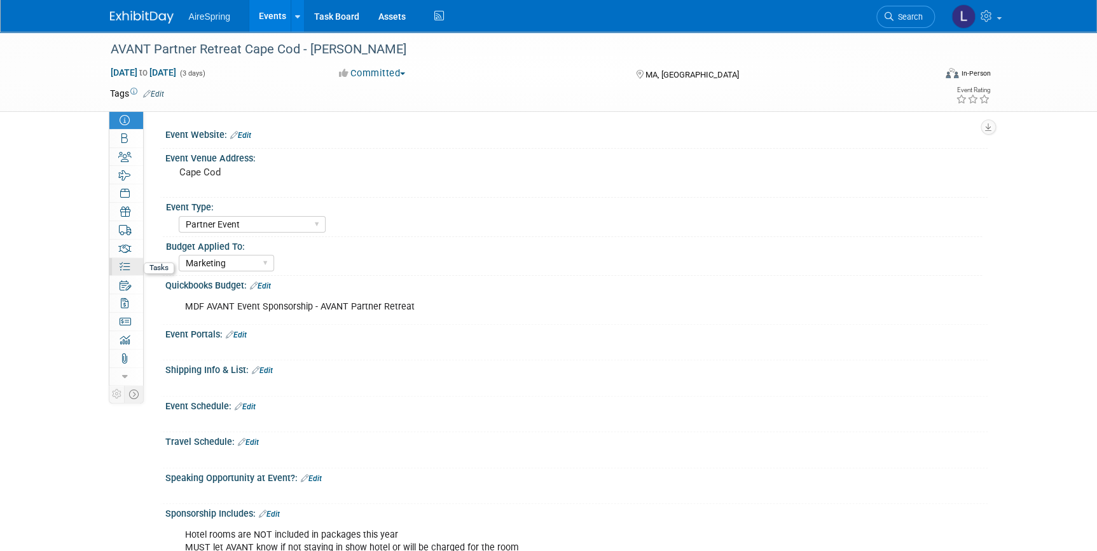
click at [126, 259] on link "0% Tasks 0%" at bounding box center [126, 267] width 34 height 18
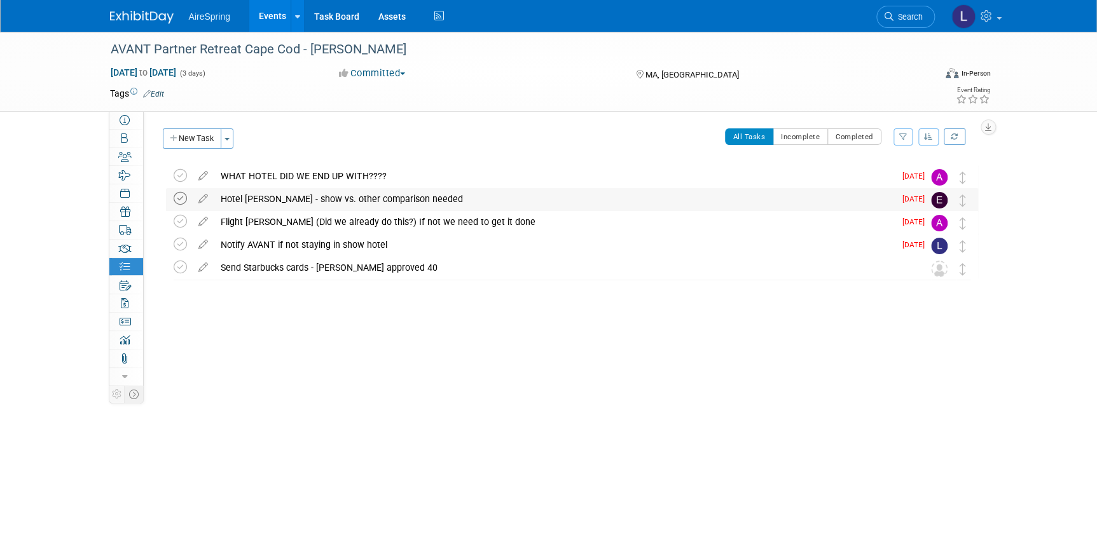
click at [179, 195] on icon at bounding box center [180, 198] width 13 height 13
click at [203, 174] on icon at bounding box center [203, 173] width 22 height 16
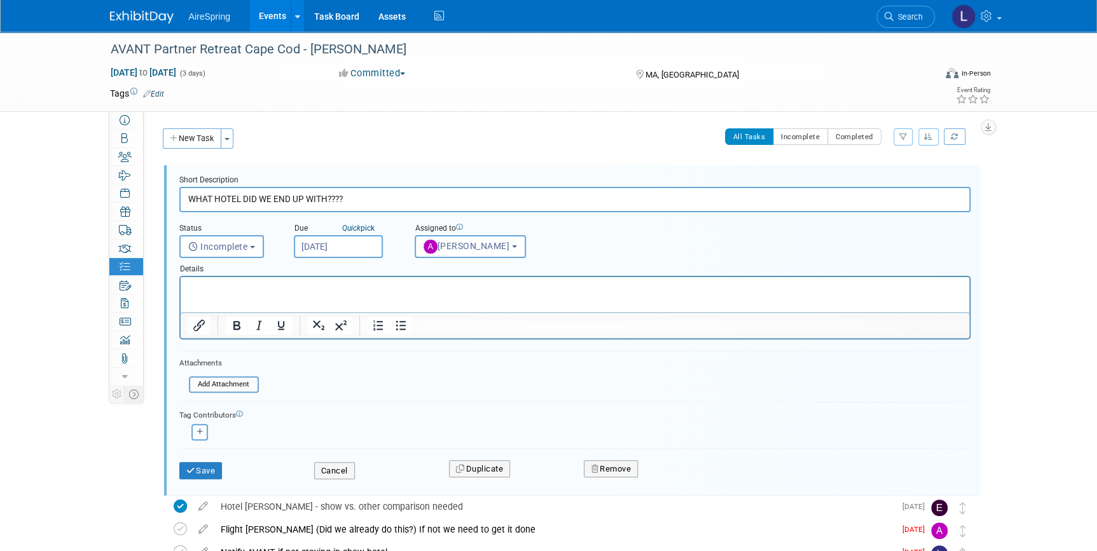
click at [231, 281] on html at bounding box center [574, 285] width 788 height 17
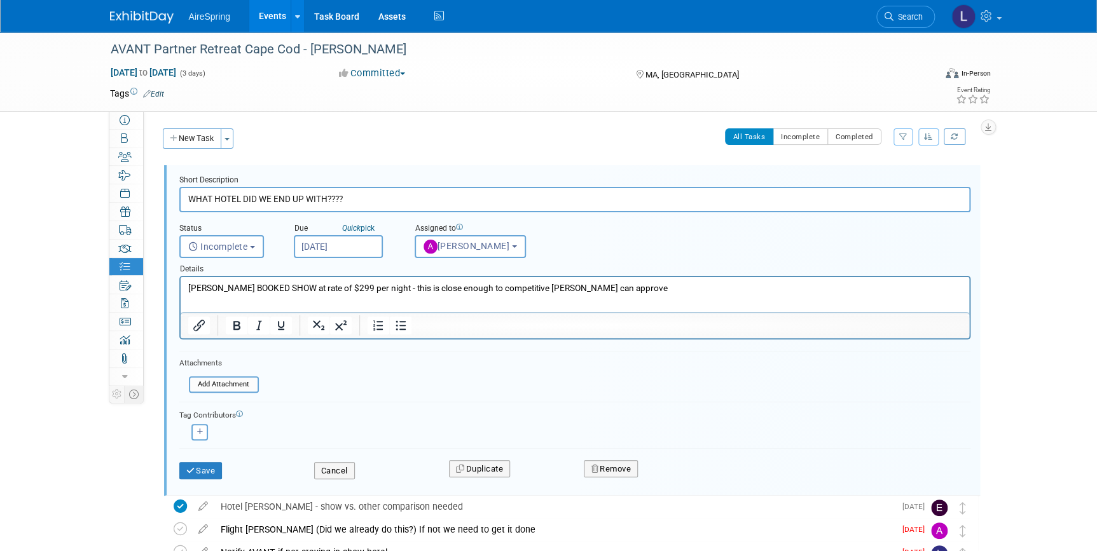
click at [200, 450] on form "Short Description WHAT HOTEL DID WE END UP WITH???? Status <i class="far fa-clo…" at bounding box center [575, 333] width 810 height 317
click at [202, 464] on button "Save" at bounding box center [200, 471] width 43 height 18
